Goal: Communication & Community: Answer question/provide support

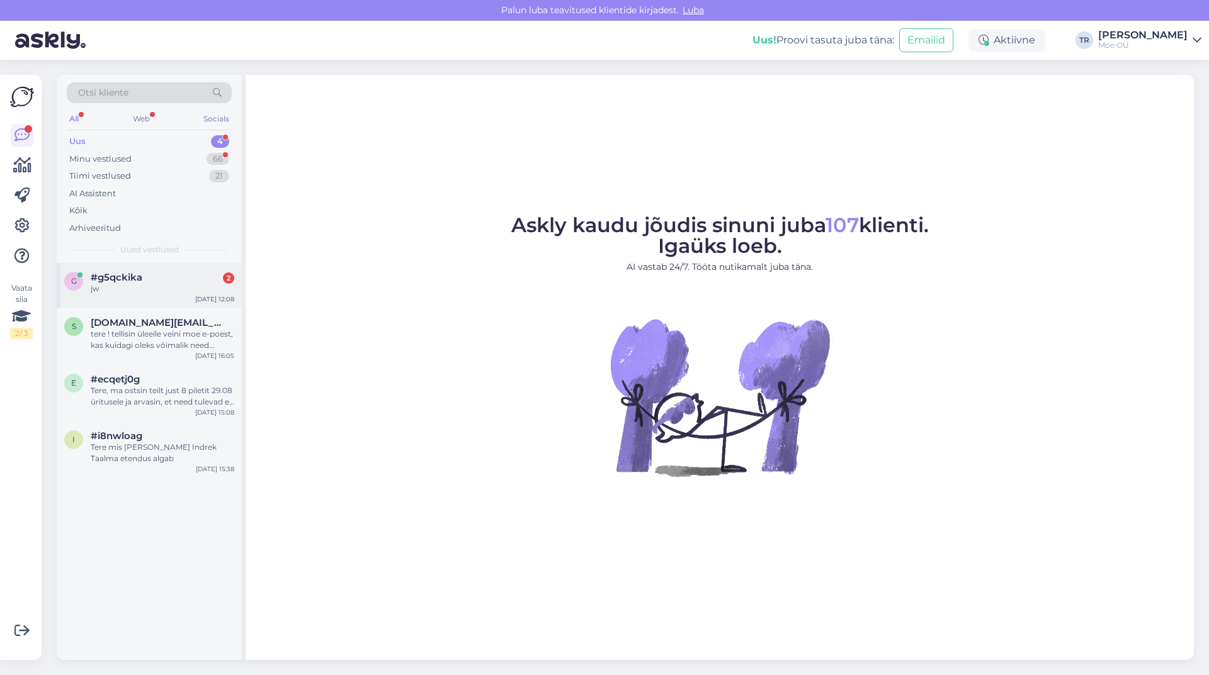
click at [116, 278] on span "#g5qckika" at bounding box center [117, 277] width 52 height 11
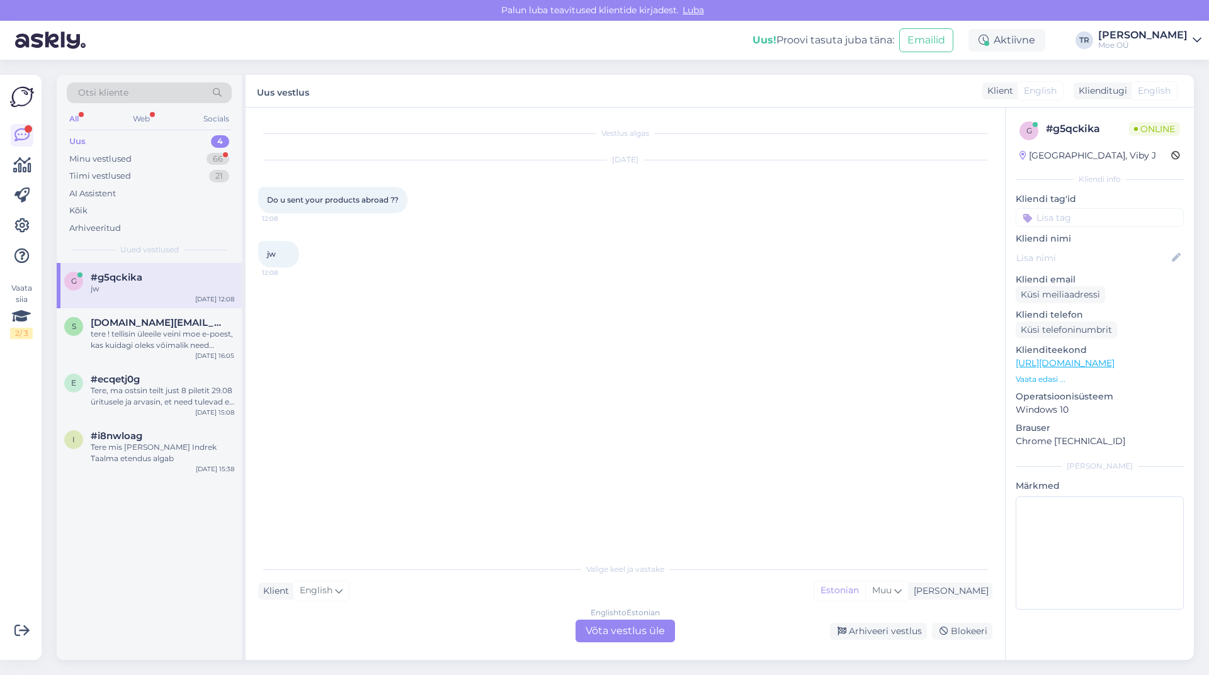
click at [606, 624] on div "English to Estonian Võta vestlus üle" at bounding box center [624, 631] width 99 height 23
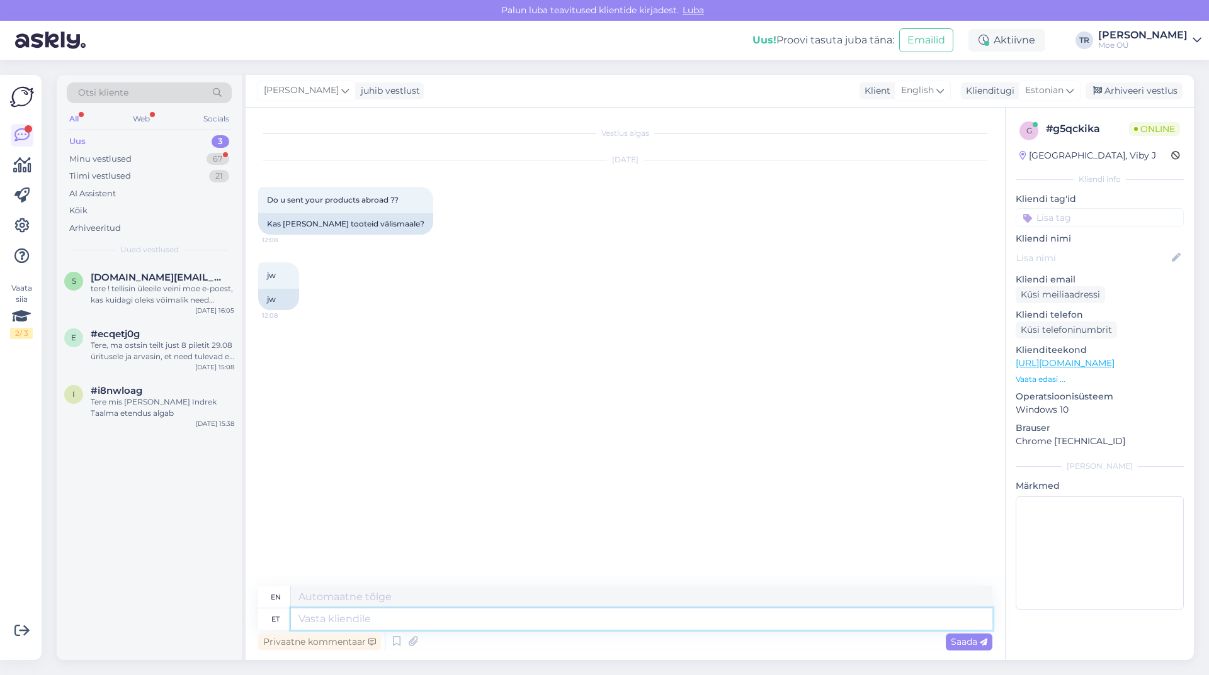
click at [315, 620] on textarea at bounding box center [641, 619] width 701 height 21
type textarea "Tere"
type textarea "Hello"
type textarea "Tere,"
type textarea "Hello,"
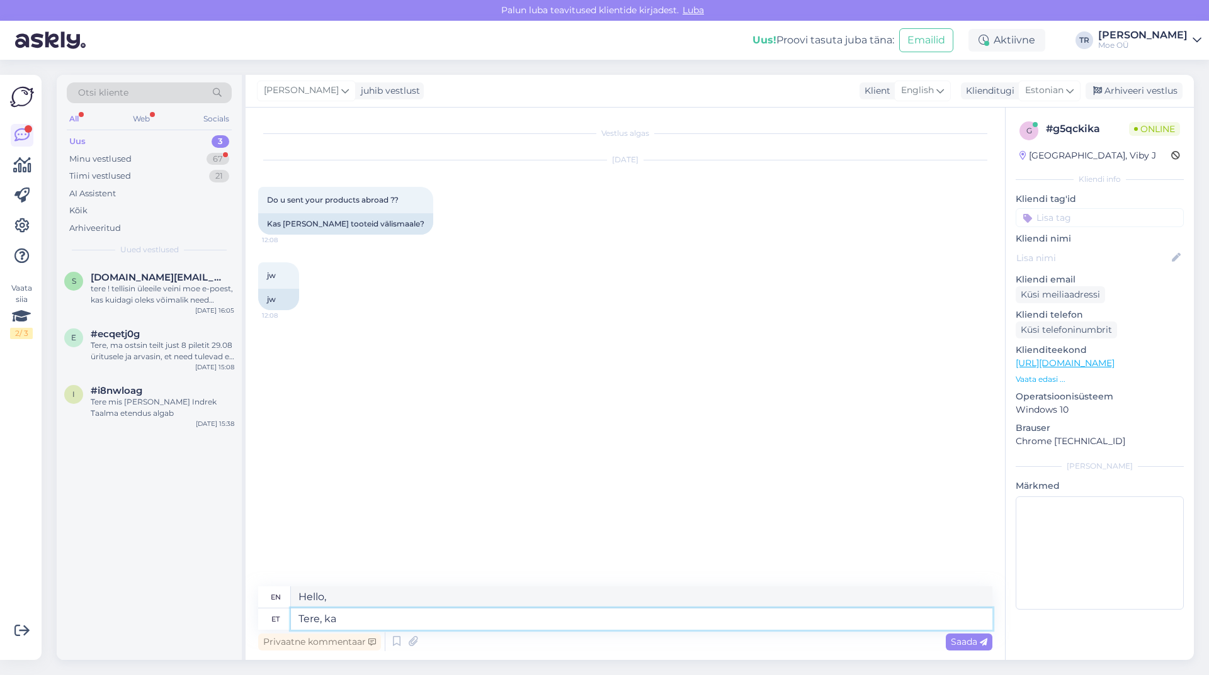
type textarea "Tere, kaj"
type textarea "Hello, too"
type textarea "Tere, kajuks"
type textarea "Hello, [PERSON_NAME]"
type textarea "Tere, kajuks mitte"
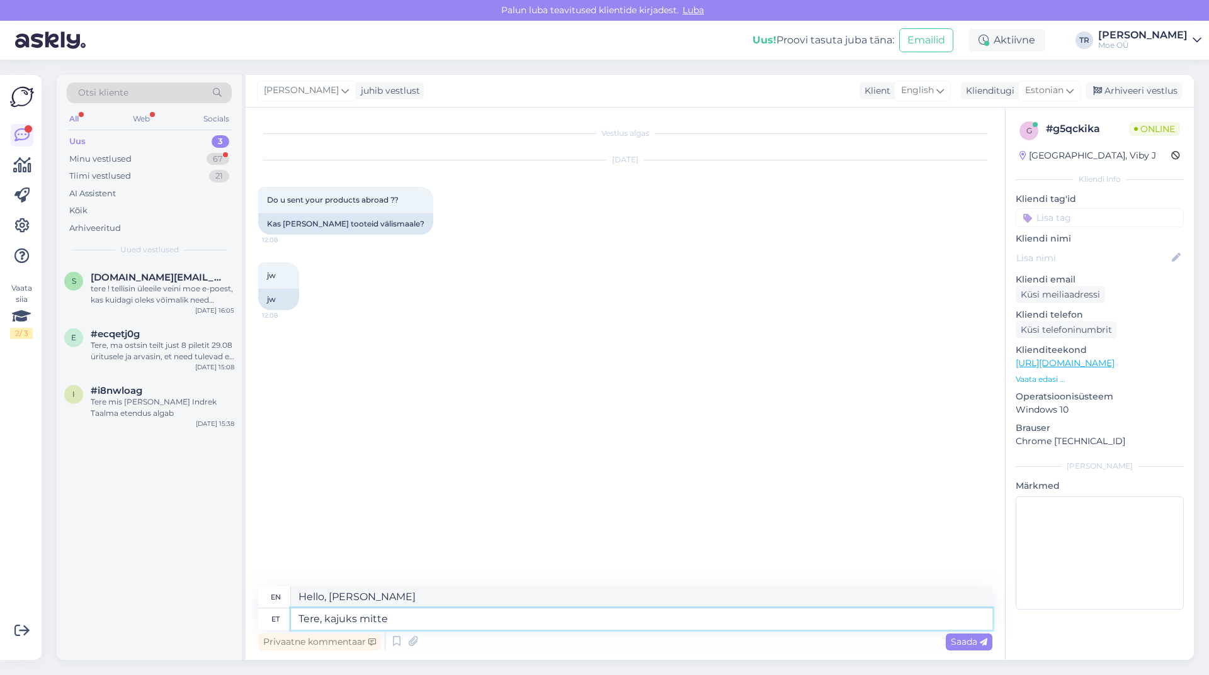
type textarea "Hello, no problem."
type textarea "Tere, kaju"
type textarea "Hello, [PERSON_NAME]"
type textarea "Tere, k"
type textarea "Hello, [PERSON_NAME]"
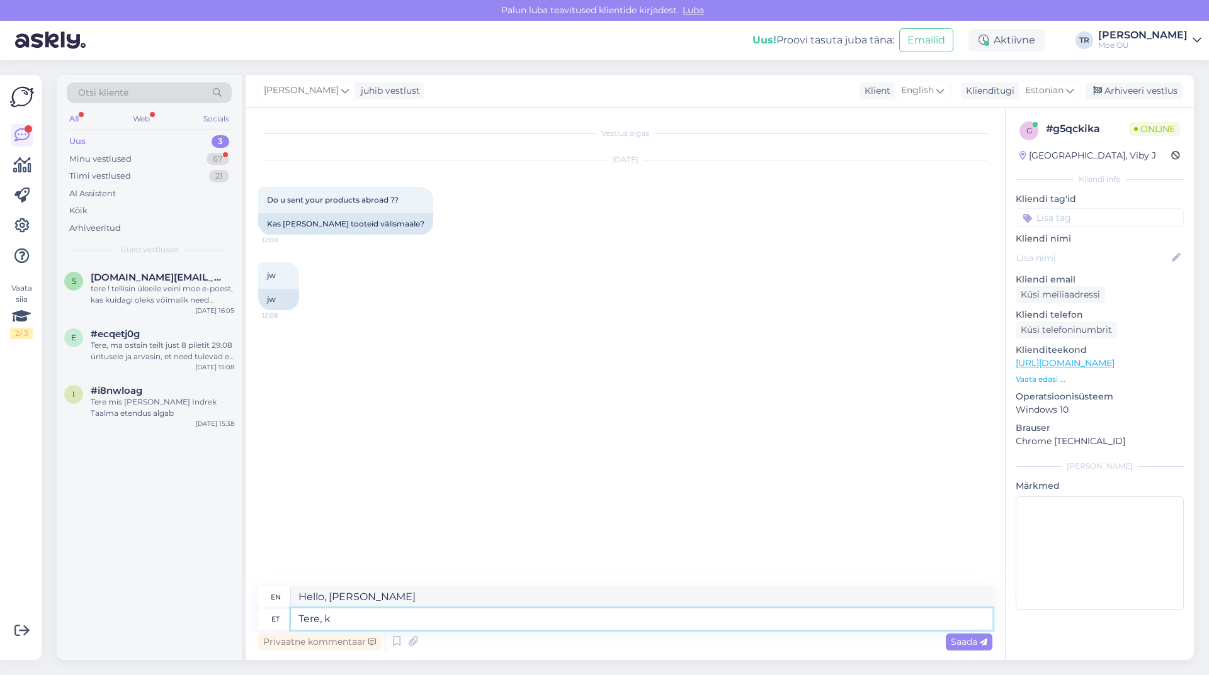
type textarea "Tere,"
type textarea "Hello,"
type textarea "Tere, me"
type textarea "Hello, we"
type textarea "Tere, me ei"
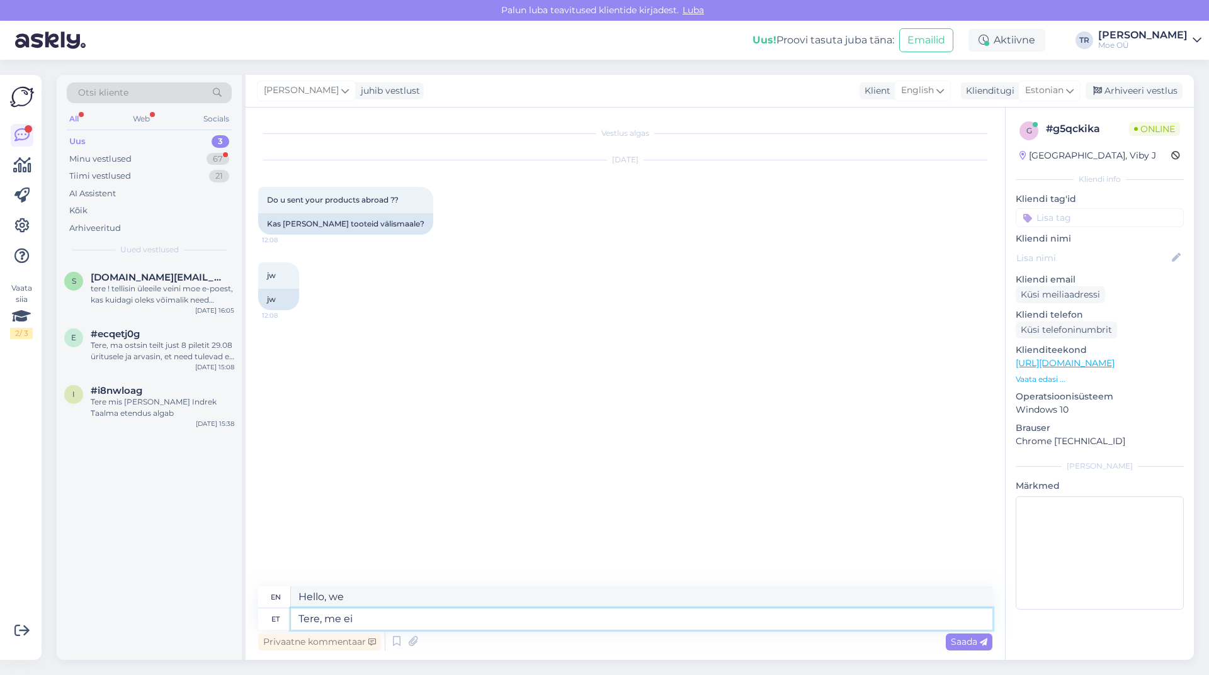
type textarea "Hello, we don't"
type textarea "Tere, me ei tarni"
type textarea "Hello, we do not deliver."
type textarea "Tere, me ei tarni väljaspoole"
type textarea "Hello, we do not deliver abroad."
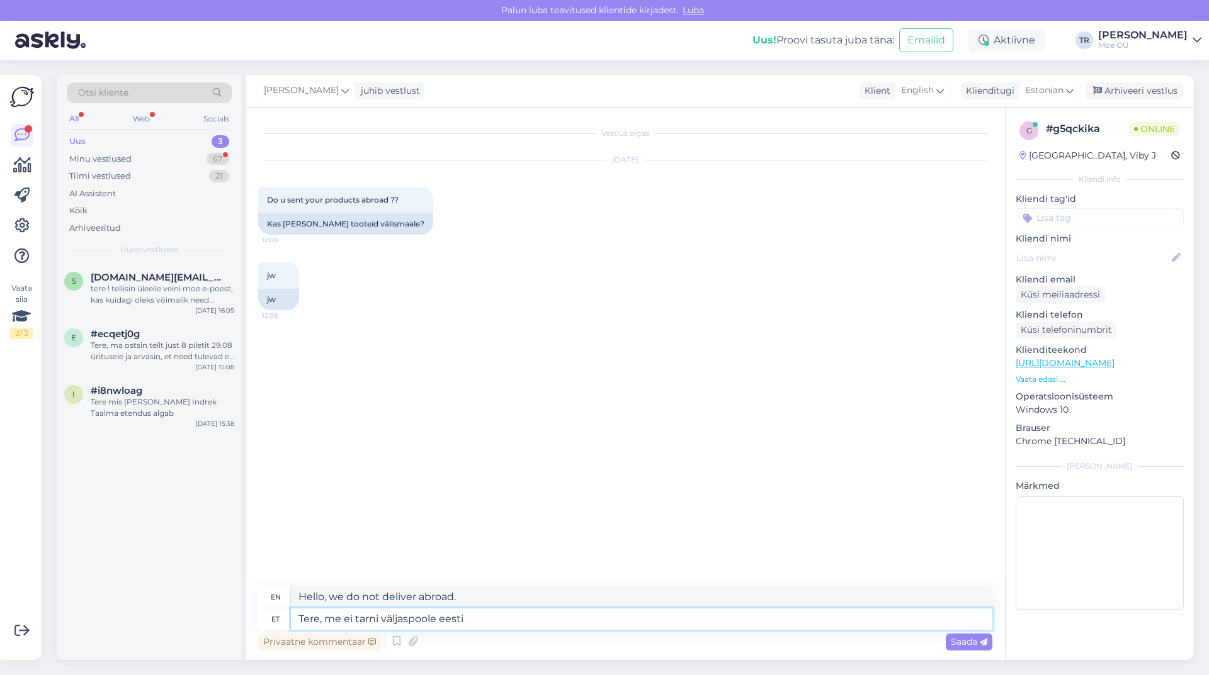
type textarea "Tere, me ei tarni väljaspoole eestit"
type textarea "Hello, we do not ship outside [GEOGRAPHIC_DATA]."
click at [325, 617] on textarea "Tere, me ei tarni väljaspoole eestit" at bounding box center [641, 619] width 701 height 21
type textarea "Tere, kahjuks me ei tarni väljaspoole eestit"
type textarea "Hello, unfortunately we do not deliver outside [GEOGRAPHIC_DATA]."
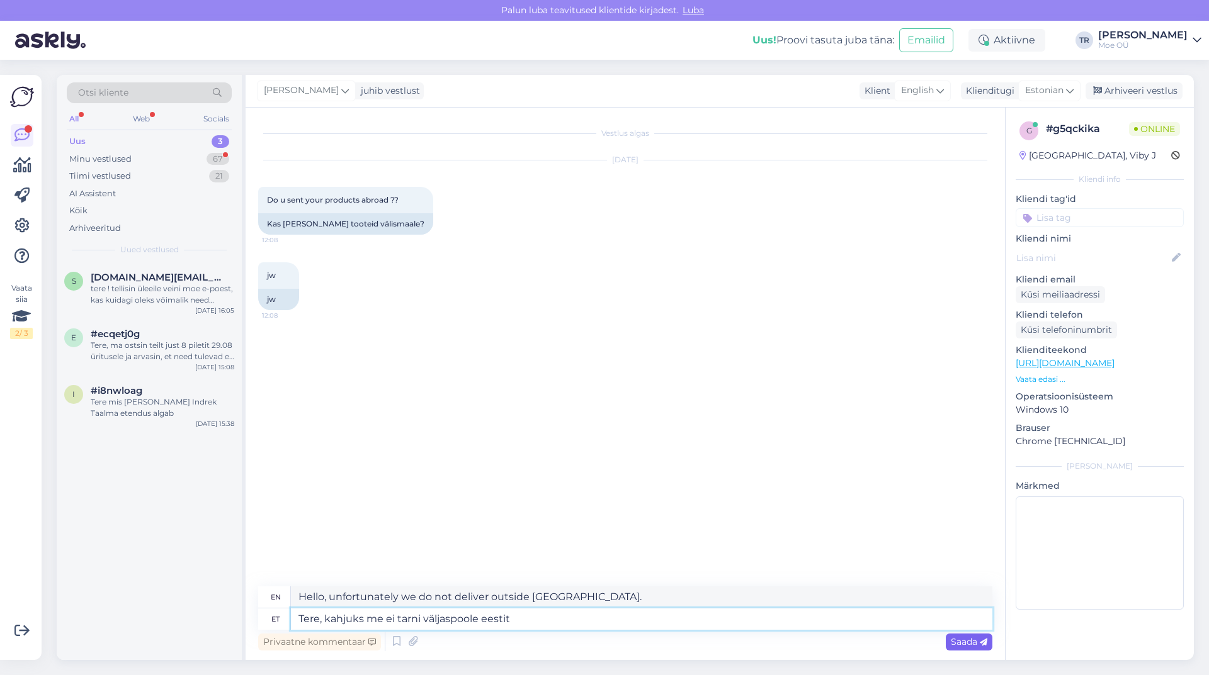
type textarea "Tere, kahjuks me ei tarni väljaspoole eestit"
click at [964, 644] on span "Saada" at bounding box center [968, 641] width 37 height 11
